Goal: Find specific page/section: Find specific page/section

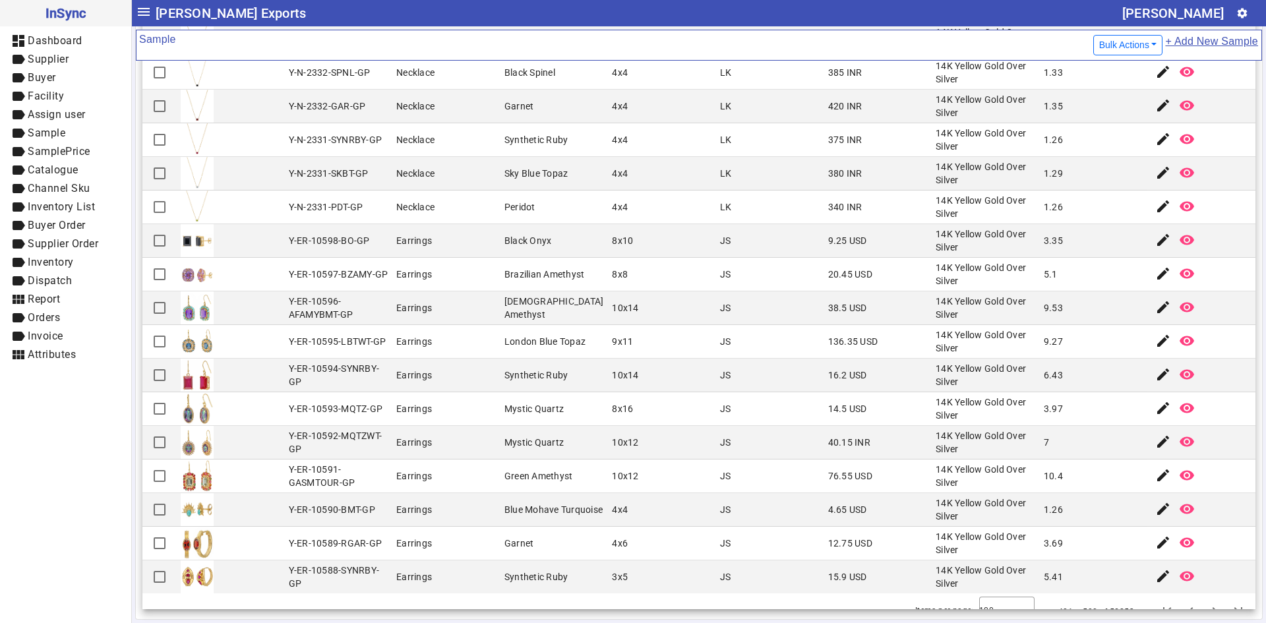
scroll to position [2812, 0]
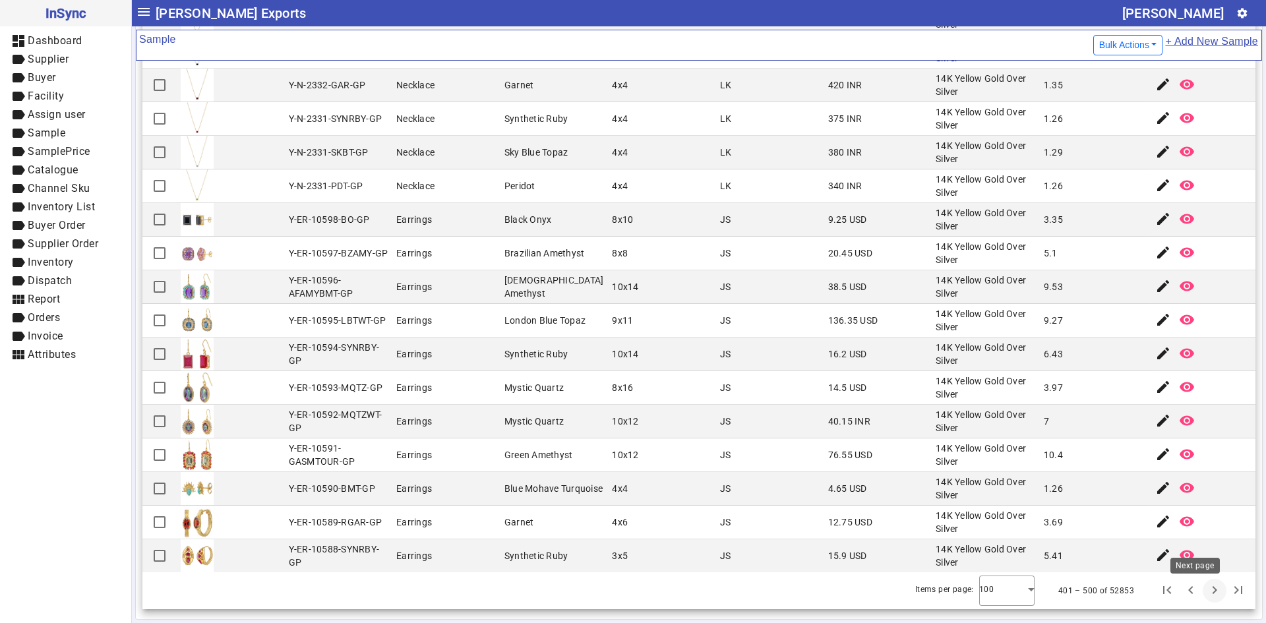
click at [1199, 595] on span "Next page" at bounding box center [1215, 591] width 32 height 32
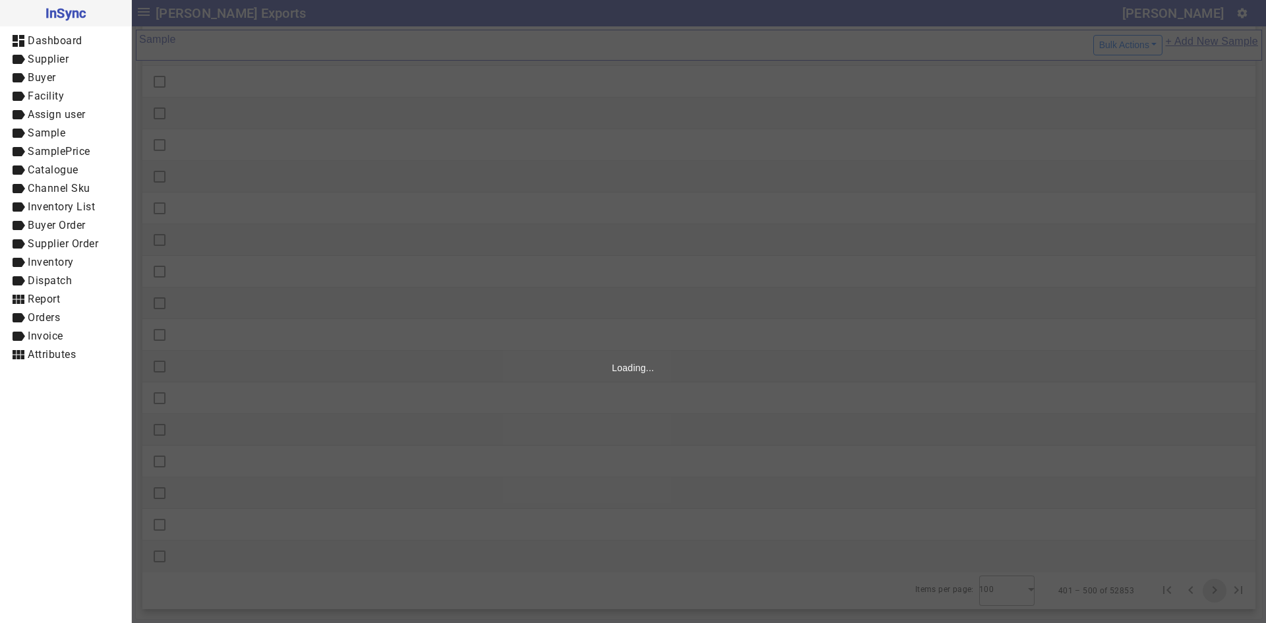
scroll to position [0, 0]
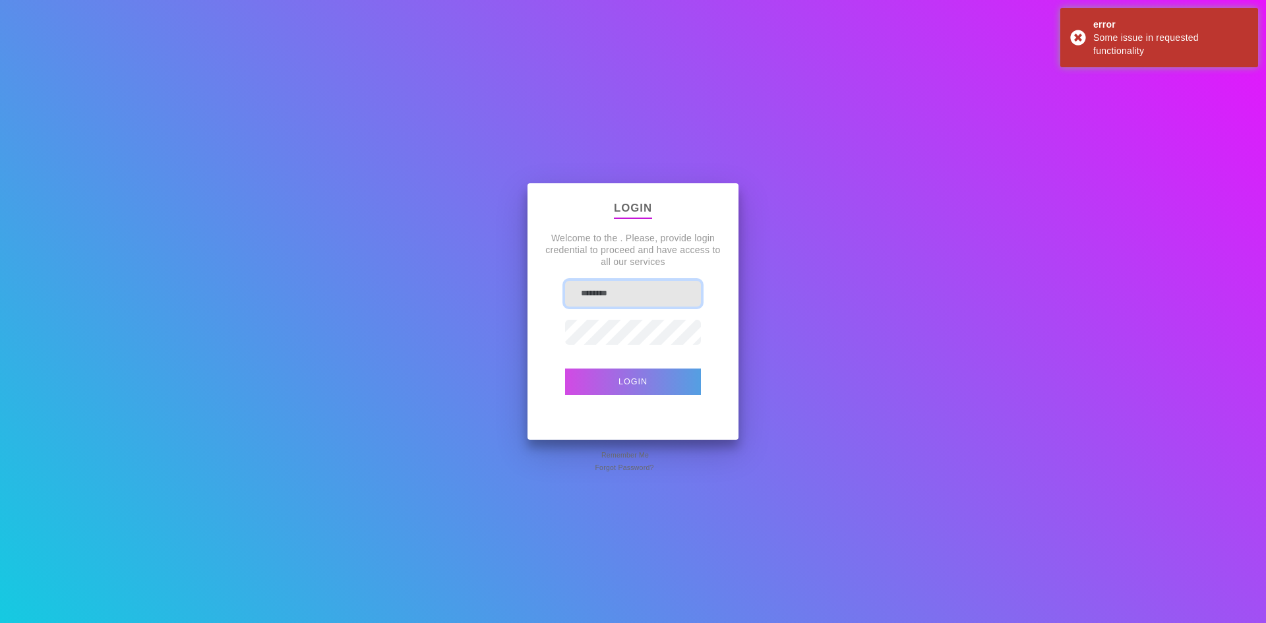
type input "********"
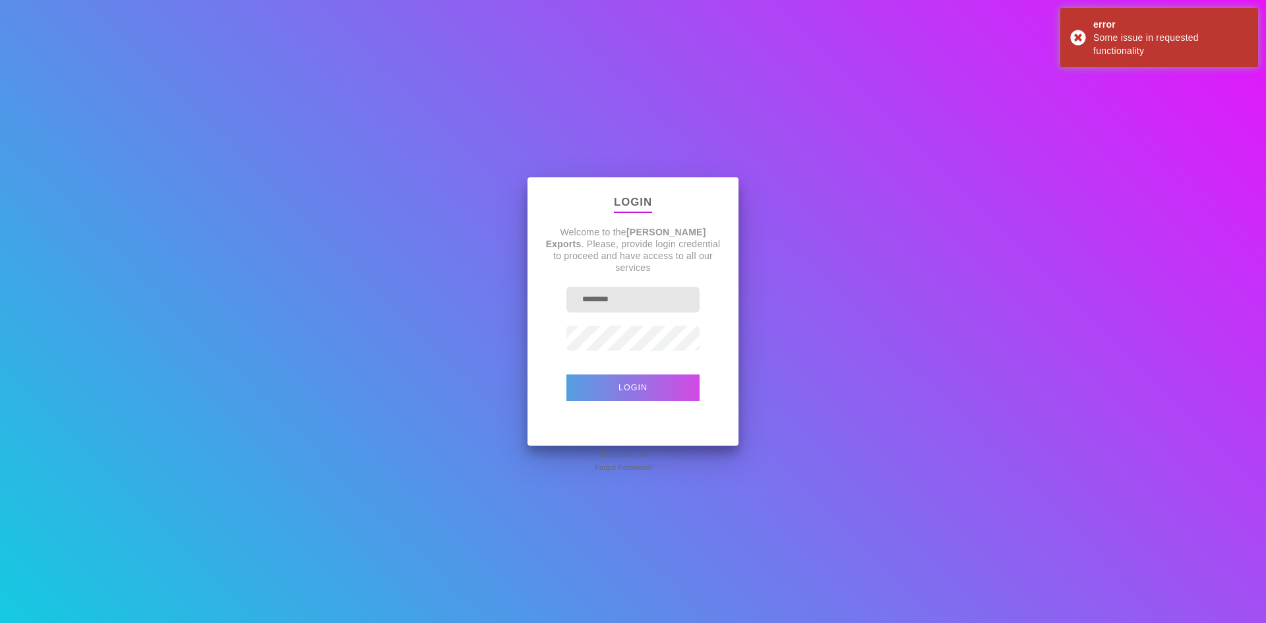
click at [661, 389] on button "Login" at bounding box center [632, 387] width 133 height 26
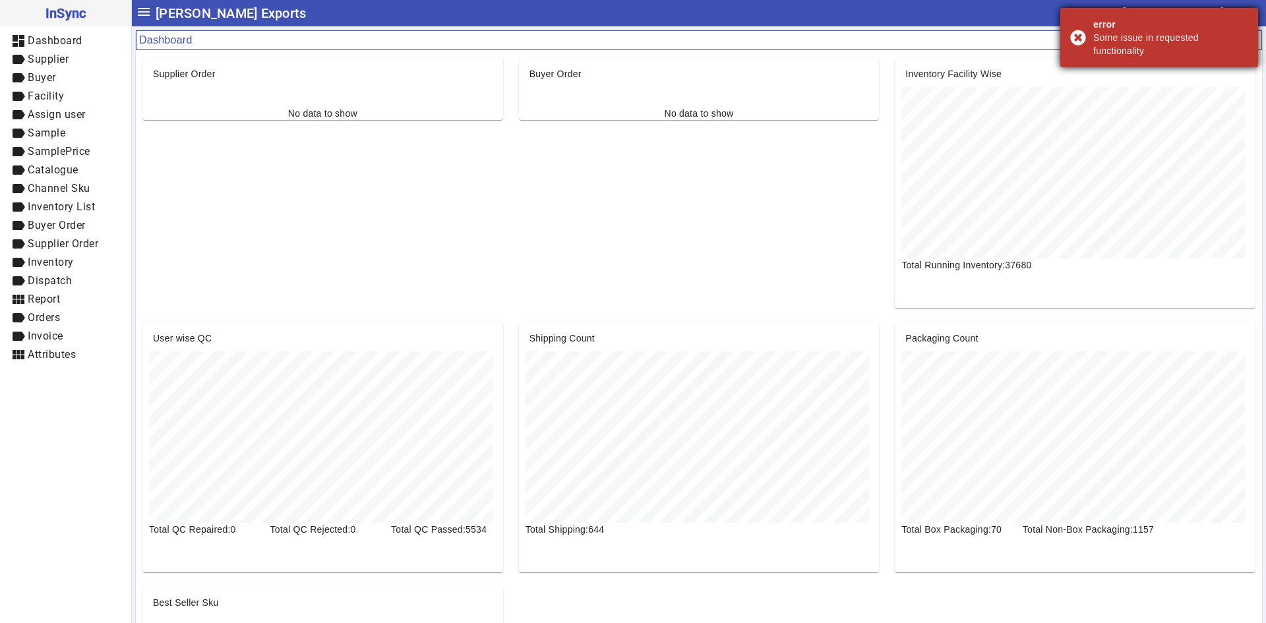
click at [1077, 34] on div "error Some issue in requested functionality" at bounding box center [1159, 37] width 198 height 59
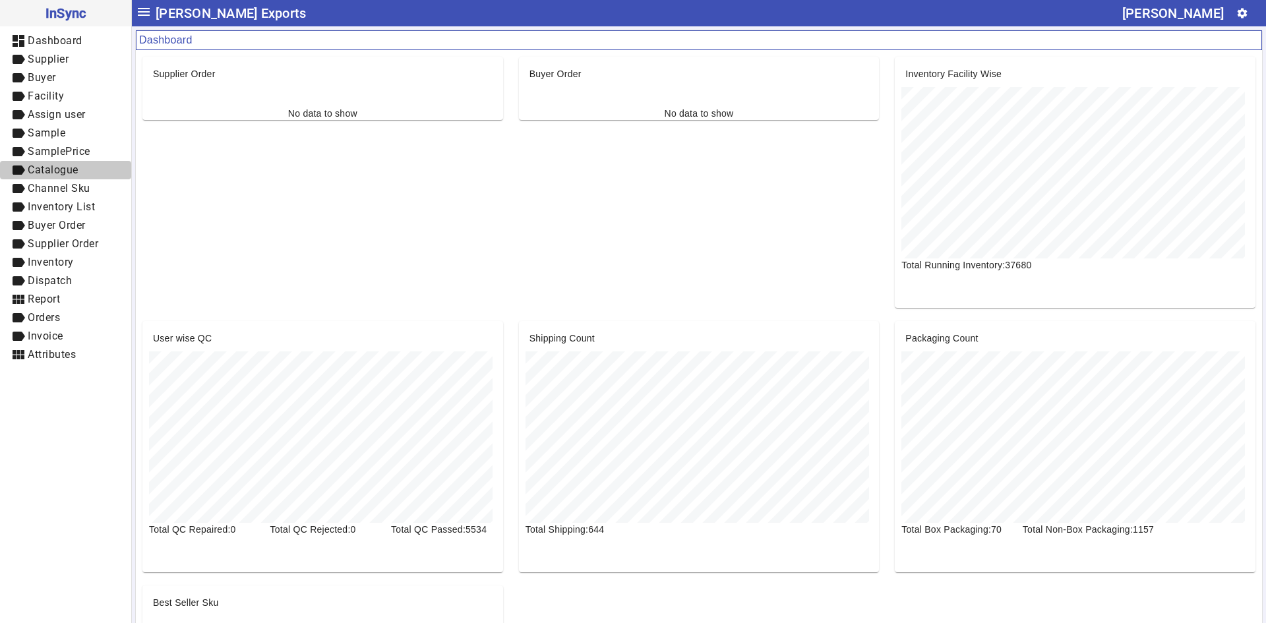
click at [61, 167] on span "Catalogue" at bounding box center [53, 169] width 51 height 13
click at [51, 320] on span "Orders" at bounding box center [44, 317] width 32 height 13
click at [49, 282] on span "Dispatch" at bounding box center [50, 280] width 44 height 13
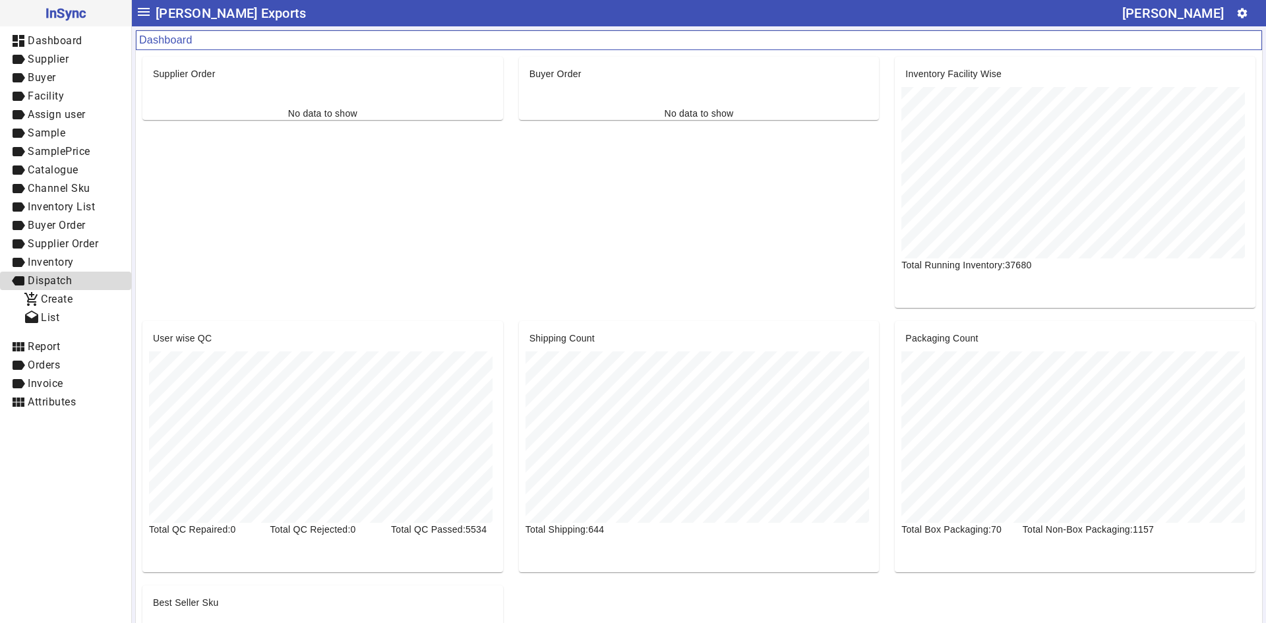
click at [49, 282] on span "Dispatch" at bounding box center [50, 280] width 44 height 13
click at [56, 262] on span "Inventory" at bounding box center [51, 262] width 46 height 13
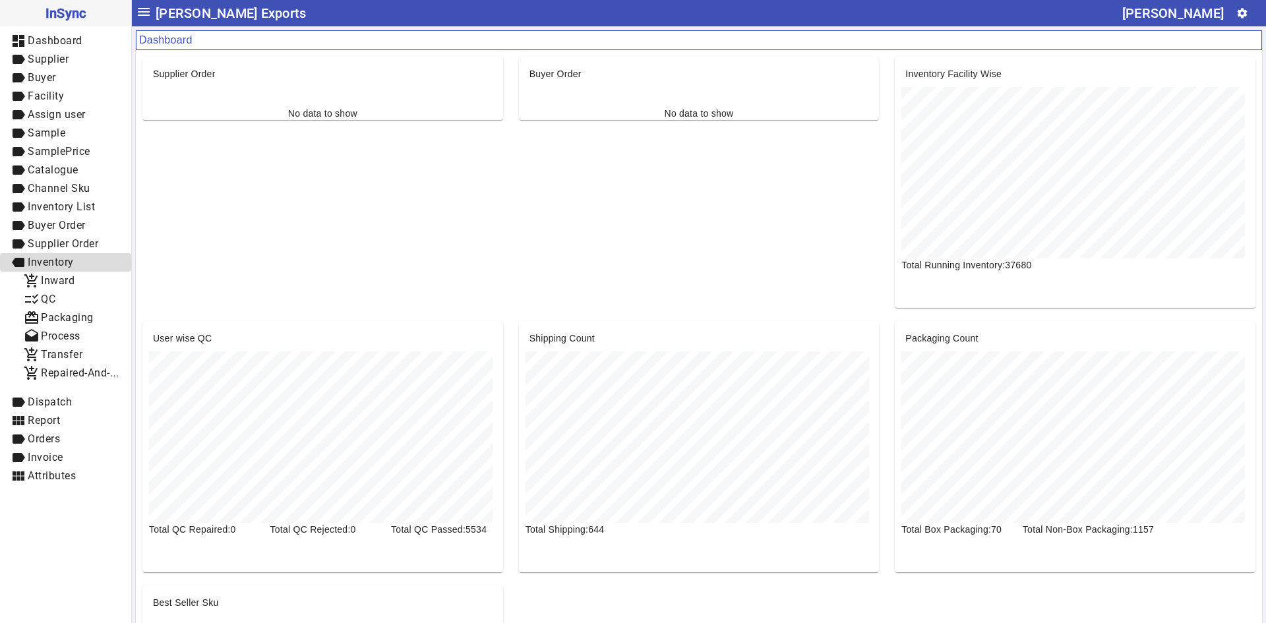
click at [56, 262] on span "Inventory" at bounding box center [51, 262] width 46 height 13
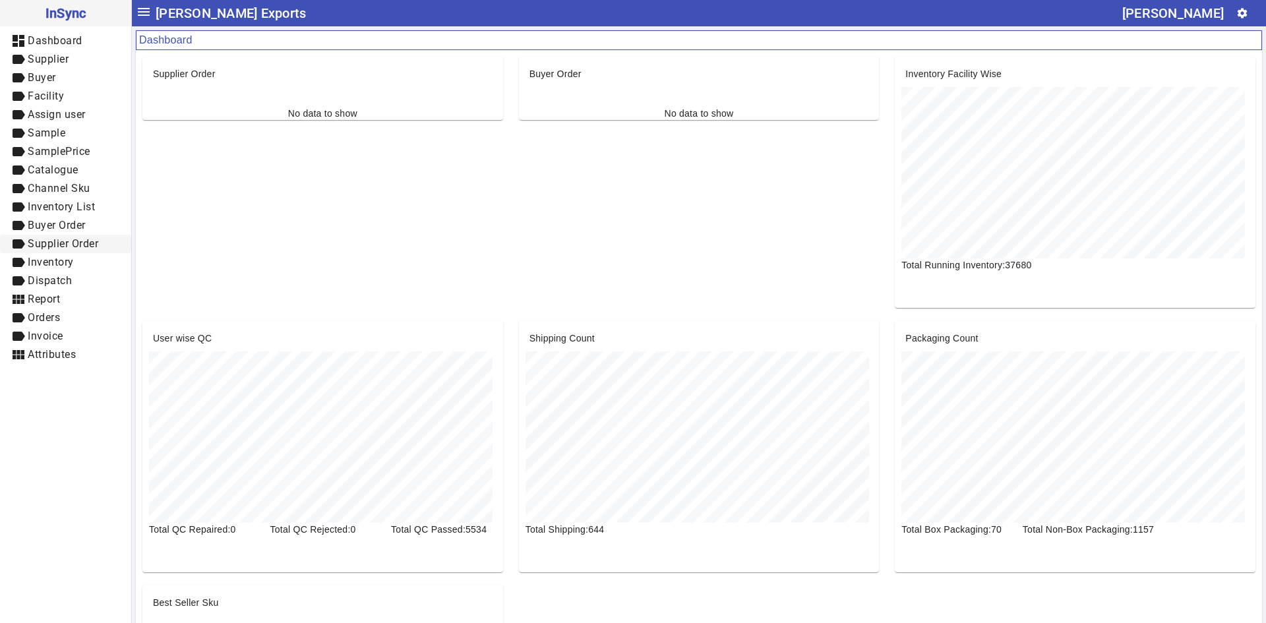
click at [66, 245] on span "Supplier Order" at bounding box center [63, 243] width 71 height 13
click at [66, 225] on span "Buyer Order" at bounding box center [57, 225] width 58 height 13
click at [65, 204] on span "Inventory List" at bounding box center [61, 206] width 67 height 13
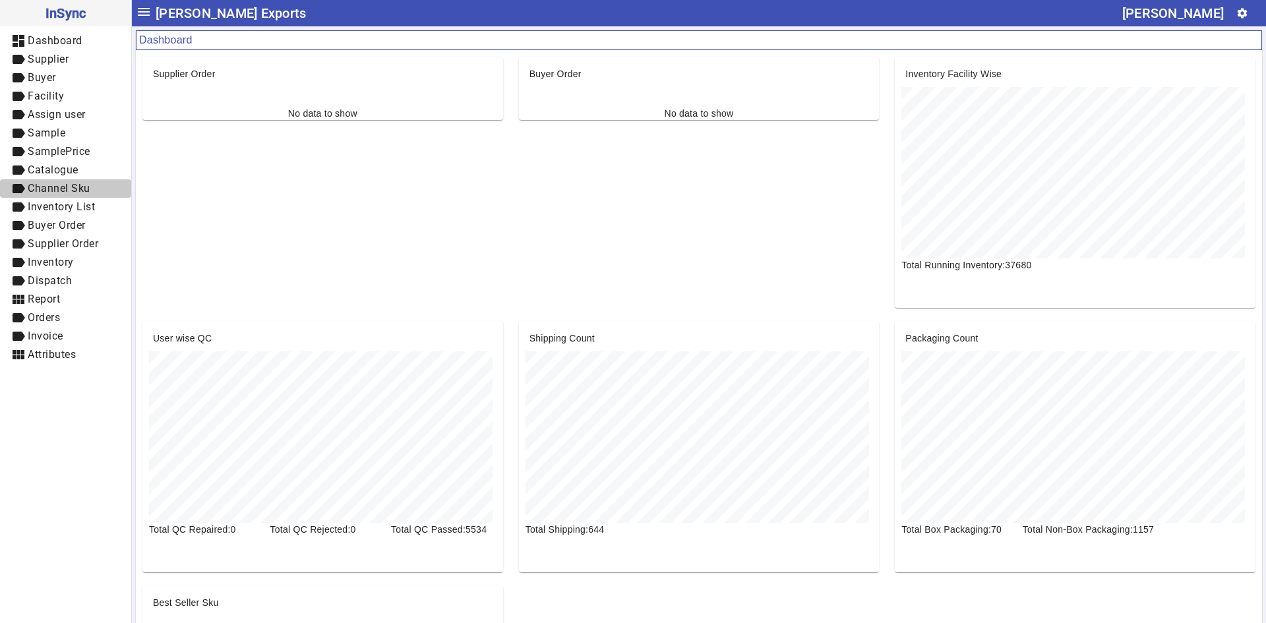
click at [40, 188] on span "Channel Sku" at bounding box center [59, 188] width 63 height 13
click at [51, 170] on span "Catalogue" at bounding box center [53, 169] width 51 height 13
click at [68, 155] on span "SamplePrice" at bounding box center [59, 151] width 63 height 13
click at [60, 131] on span "Sample" at bounding box center [47, 133] width 38 height 13
click at [51, 110] on span "Assign user" at bounding box center [57, 114] width 58 height 13
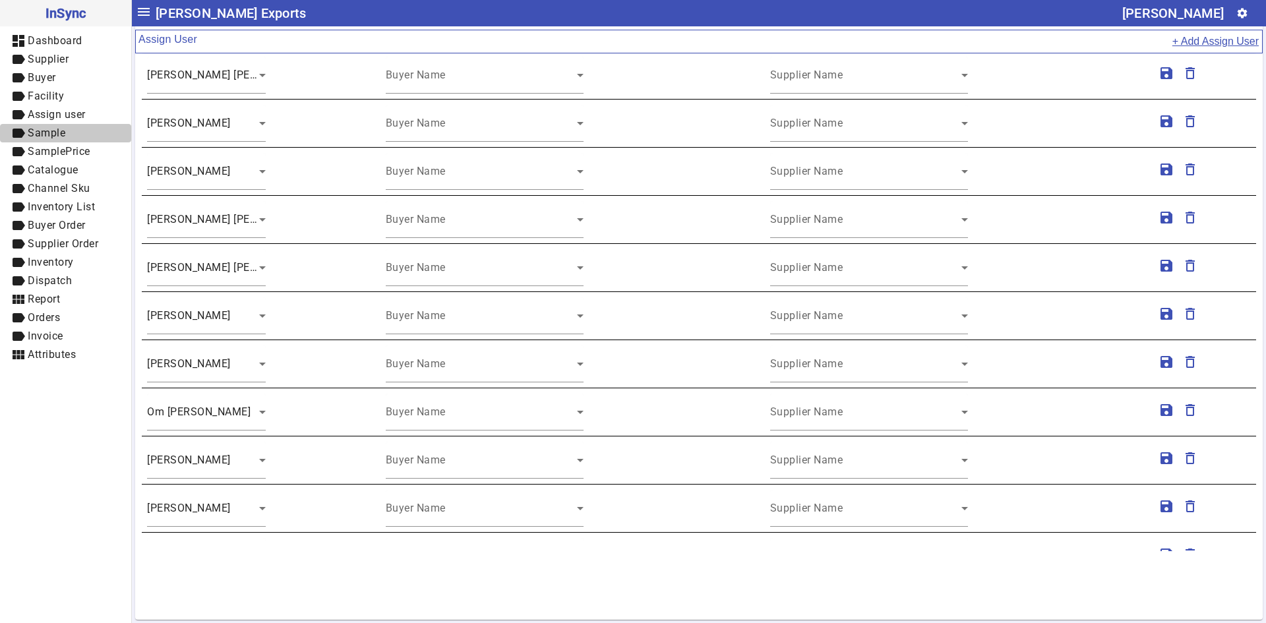
click at [53, 134] on span "Sample" at bounding box center [47, 133] width 38 height 13
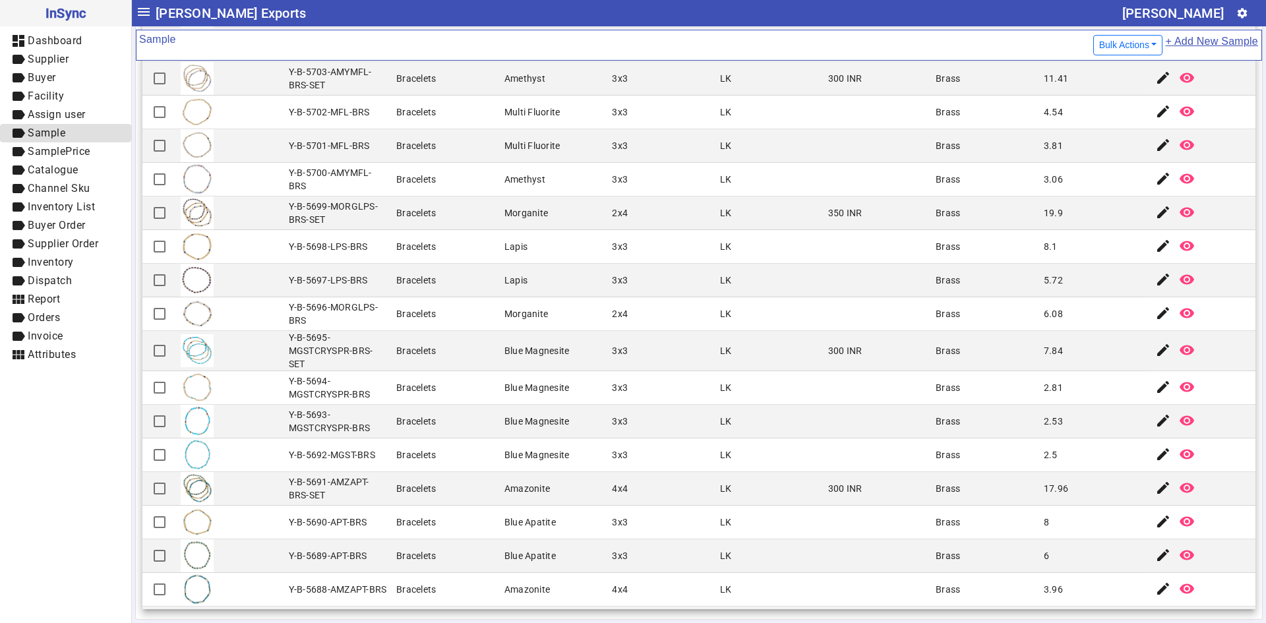
scroll to position [1151, 0]
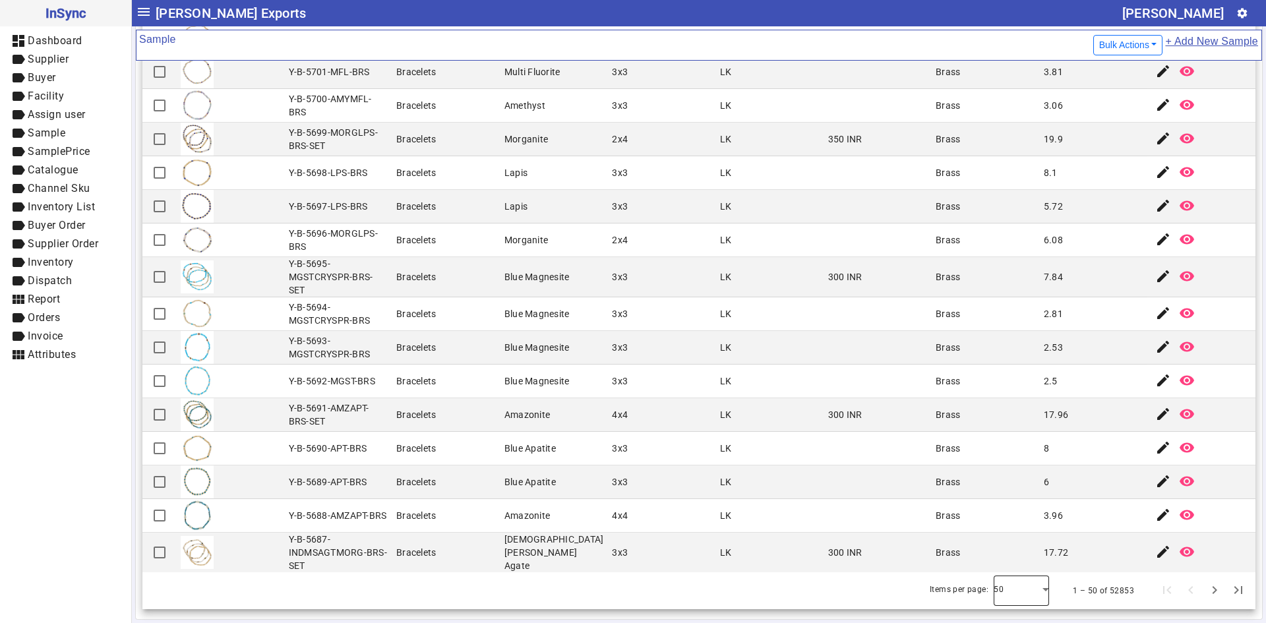
click at [1021, 588] on div at bounding box center [1020, 591] width 55 height 32
click at [1022, 563] on mat-option "100" at bounding box center [1002, 555] width 55 height 32
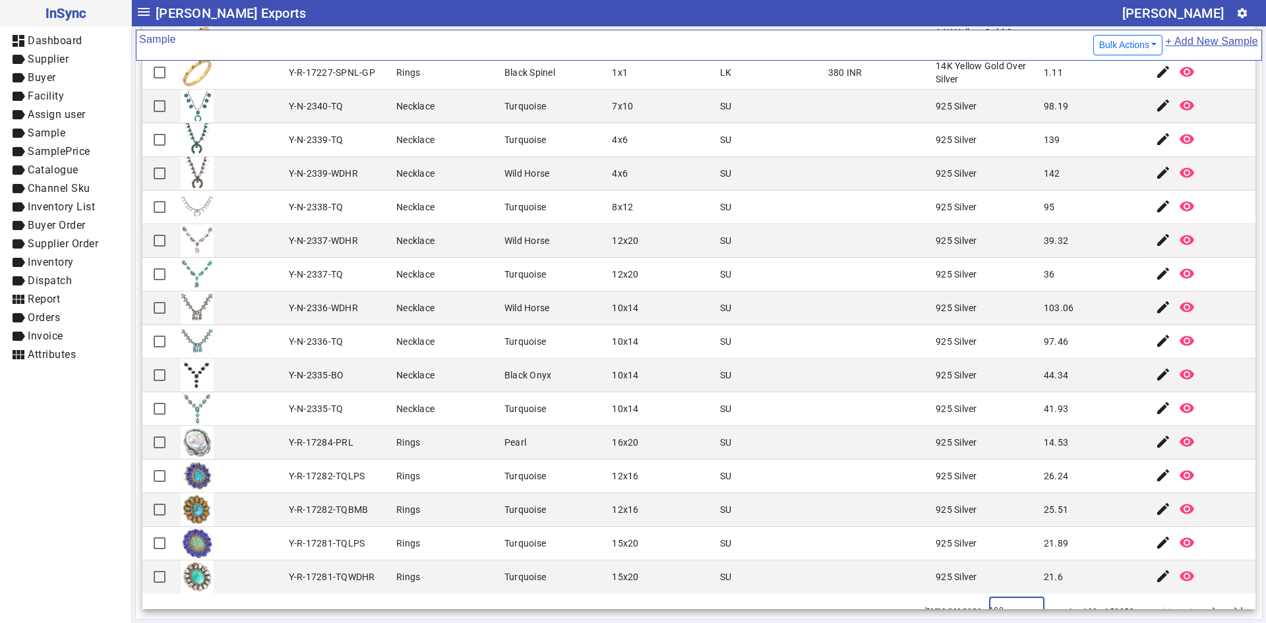
scroll to position [2845, 0]
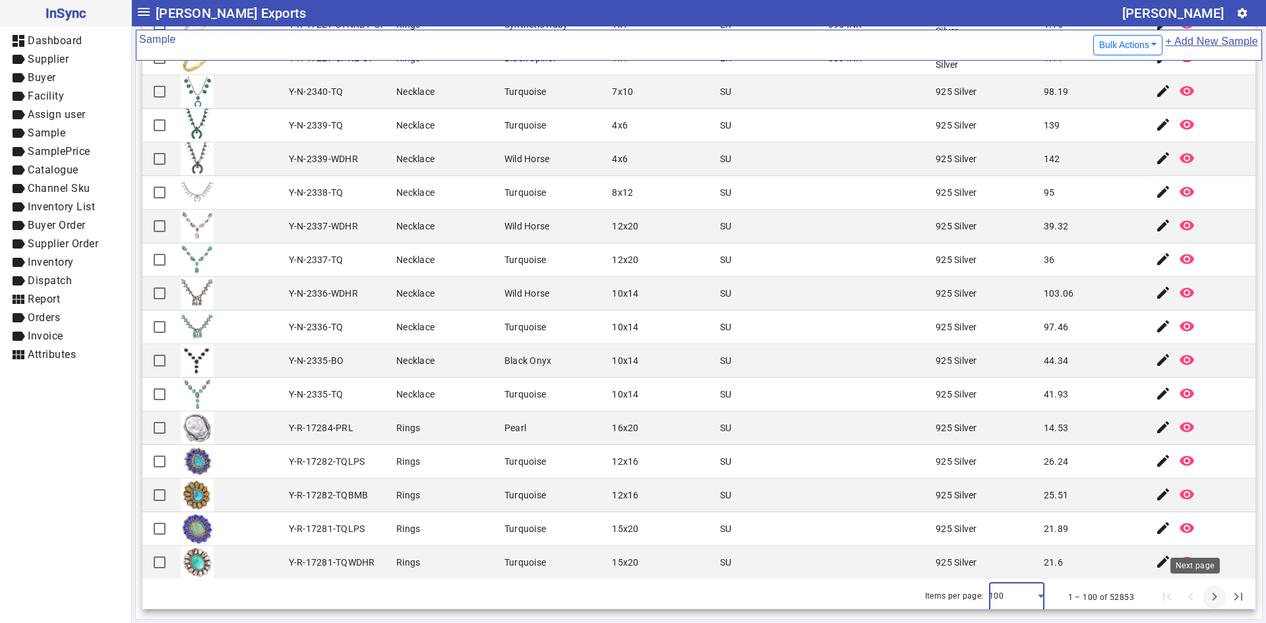
click at [1199, 585] on span "Next page" at bounding box center [1215, 597] width 32 height 32
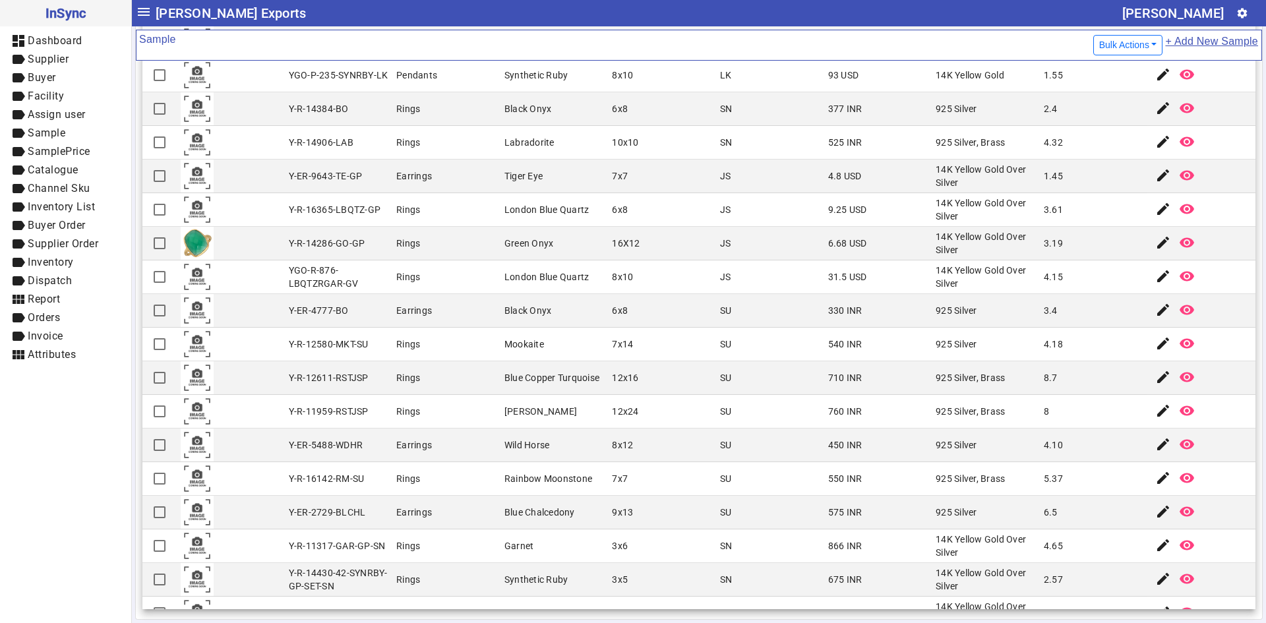
scroll to position [2812, 0]
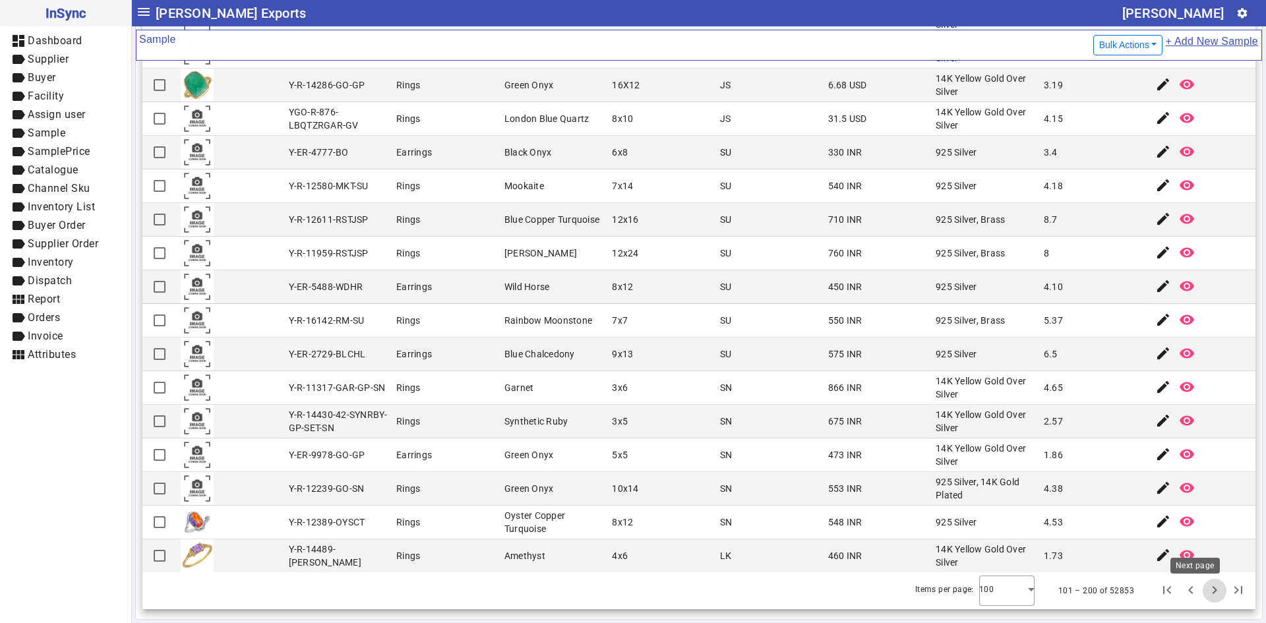
click at [1199, 596] on span "Next page" at bounding box center [1215, 591] width 32 height 32
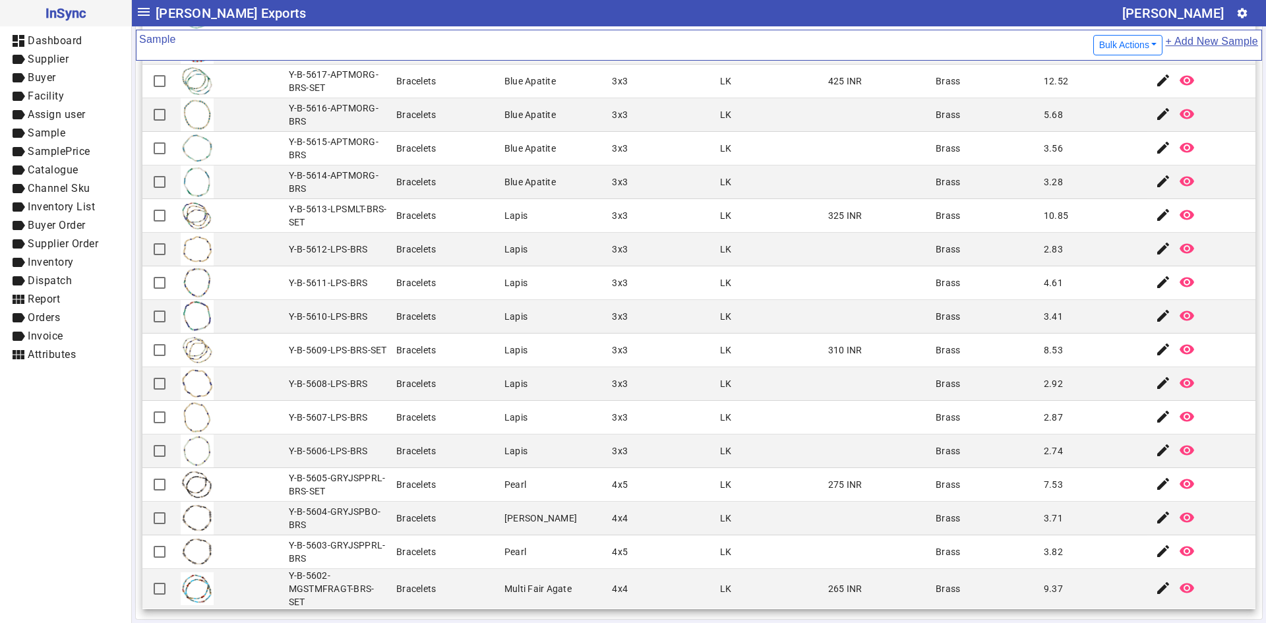
scroll to position [2826, 0]
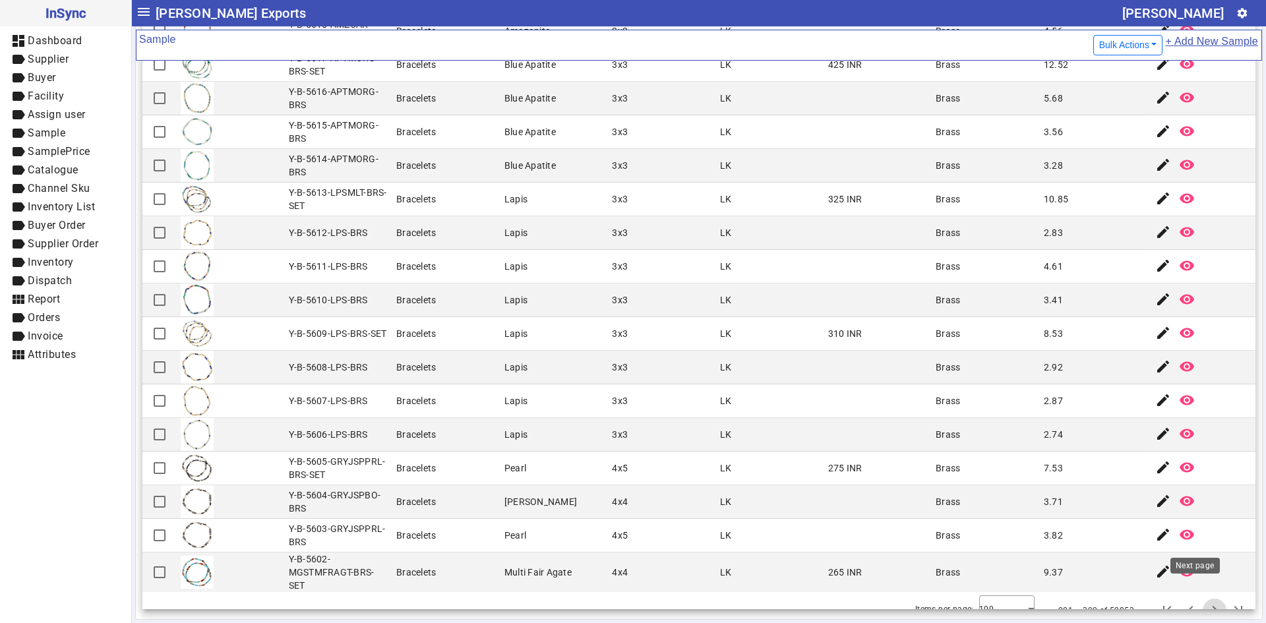
click at [1199, 595] on span "Next page" at bounding box center [1215, 611] width 32 height 32
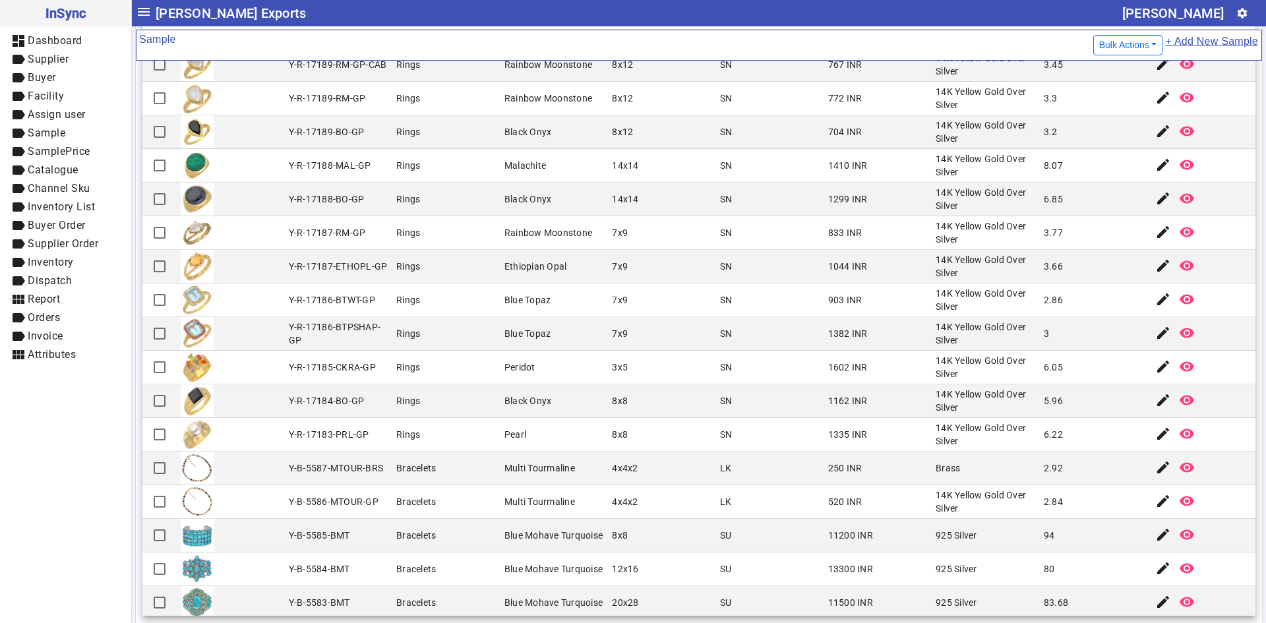
scroll to position [2241, 0]
click at [599, 309] on mat-cell "Blue Topaz" at bounding box center [554, 300] width 108 height 34
click at [777, 365] on mat-cell "SN" at bounding box center [770, 367] width 108 height 34
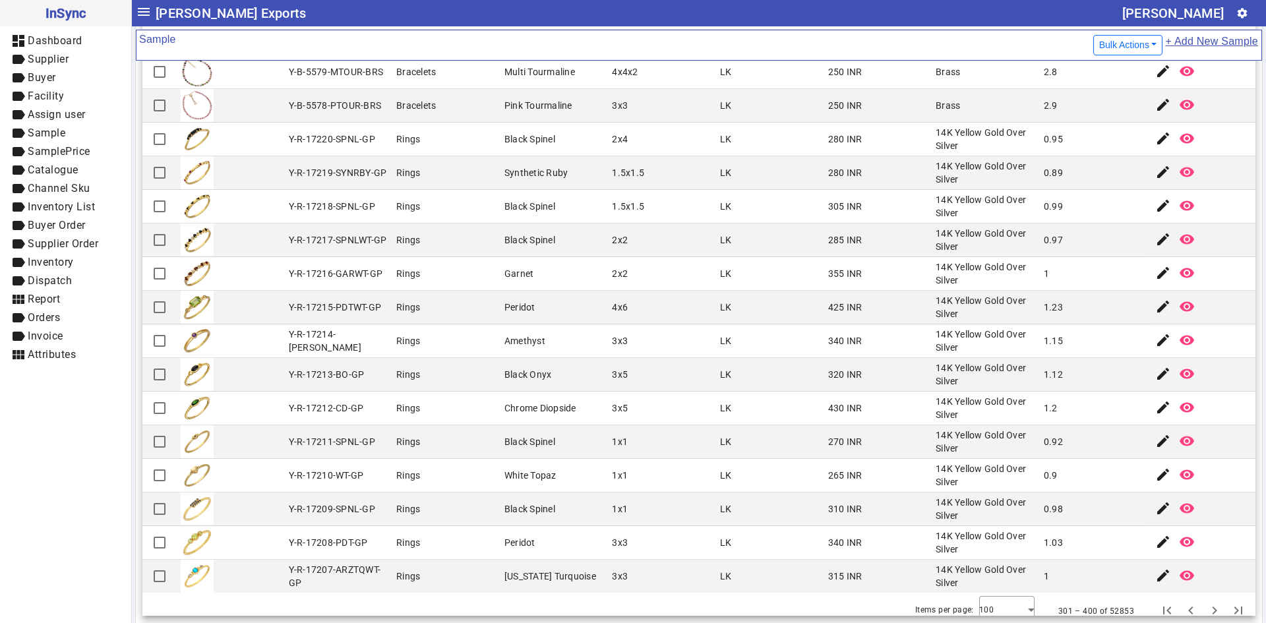
scroll to position [2812, 0]
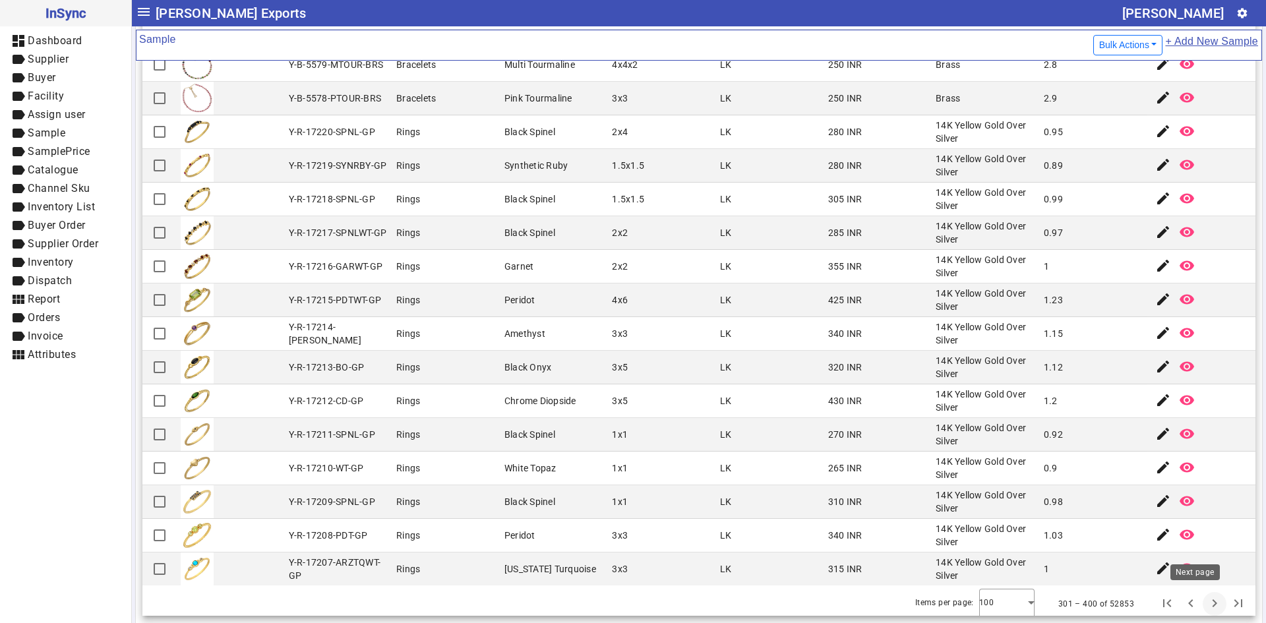
click at [1199, 605] on span "Next page" at bounding box center [1215, 604] width 32 height 32
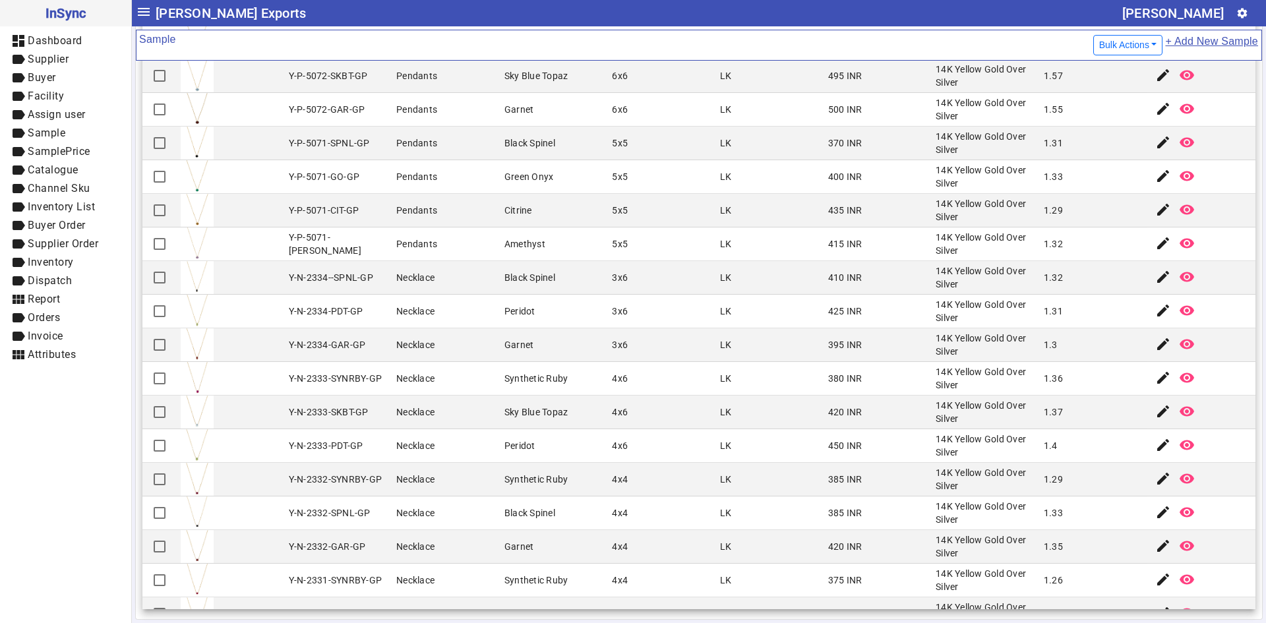
scroll to position [2400, 0]
